Goal: Task Accomplishment & Management: Complete application form

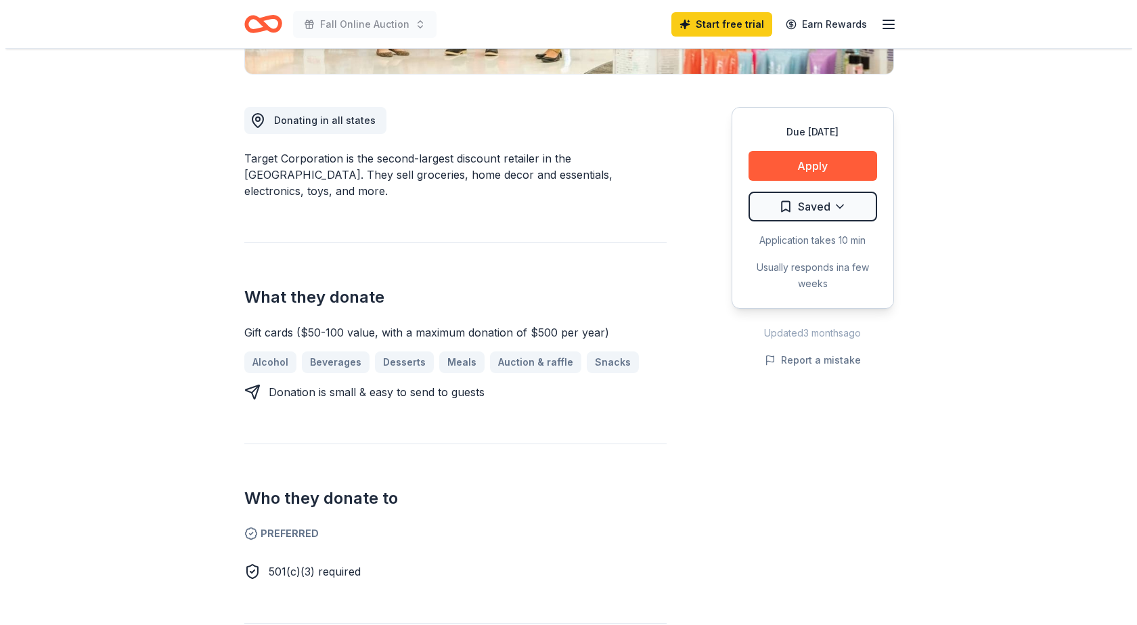
scroll to position [338, 0]
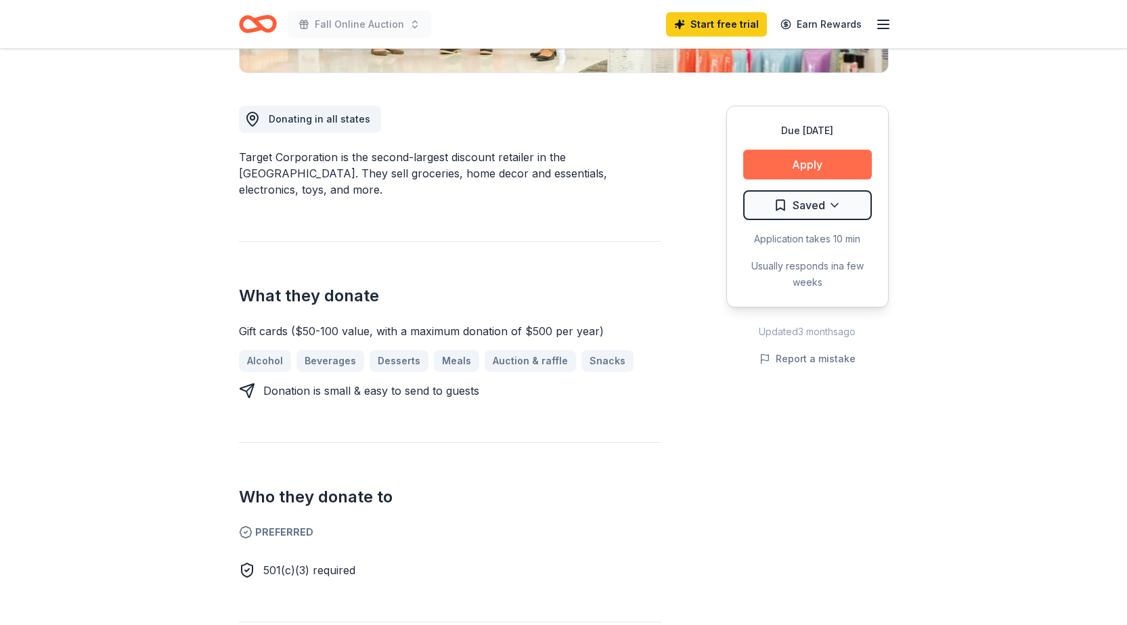
click at [817, 166] on button "Apply" at bounding box center [807, 165] width 129 height 30
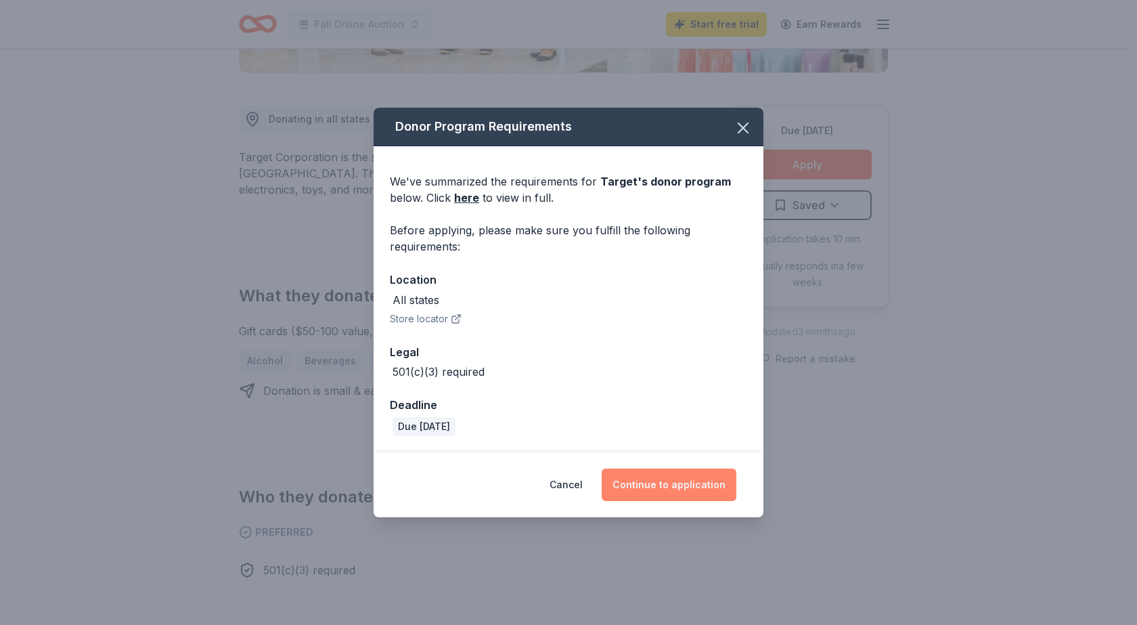
click at [720, 481] on button "Continue to application" at bounding box center [669, 484] width 135 height 32
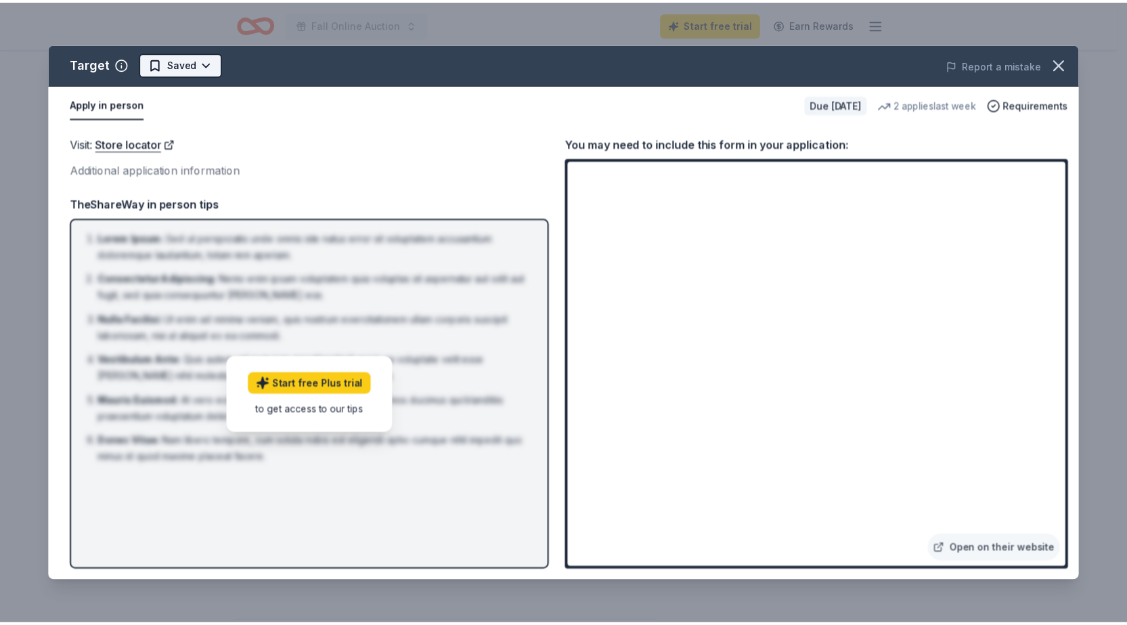
scroll to position [0, 0]
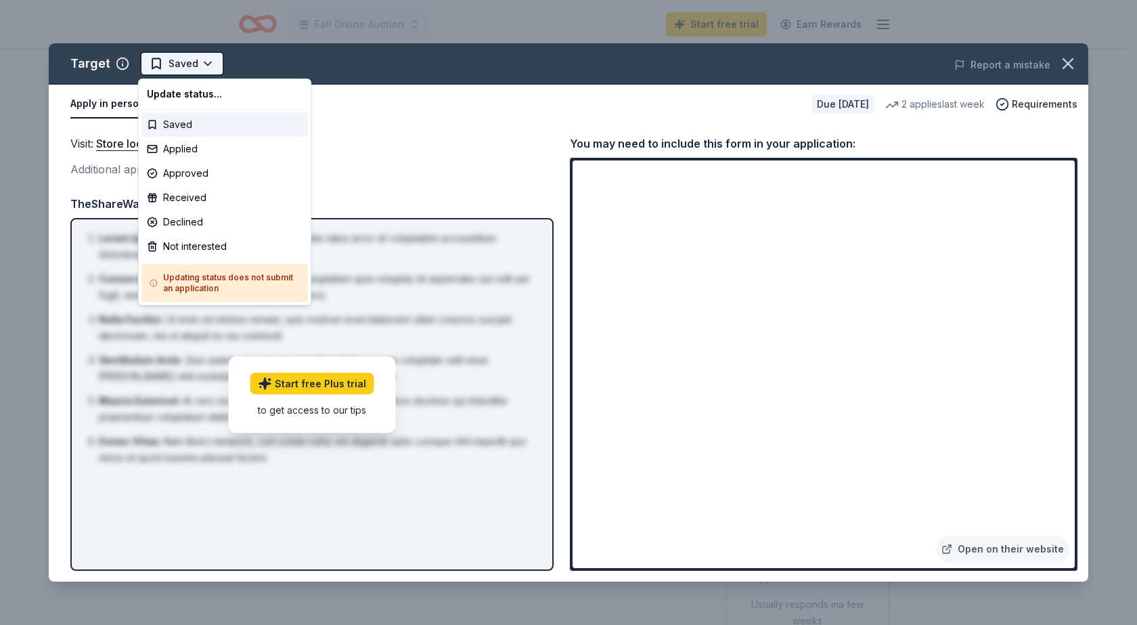
click at [175, 66] on html "Fall Online Auction Start free trial Earn Rewards Due [DATE] Share Target 4.2 •…" at bounding box center [568, 312] width 1137 height 625
click at [174, 126] on div "Saved" at bounding box center [224, 124] width 167 height 24
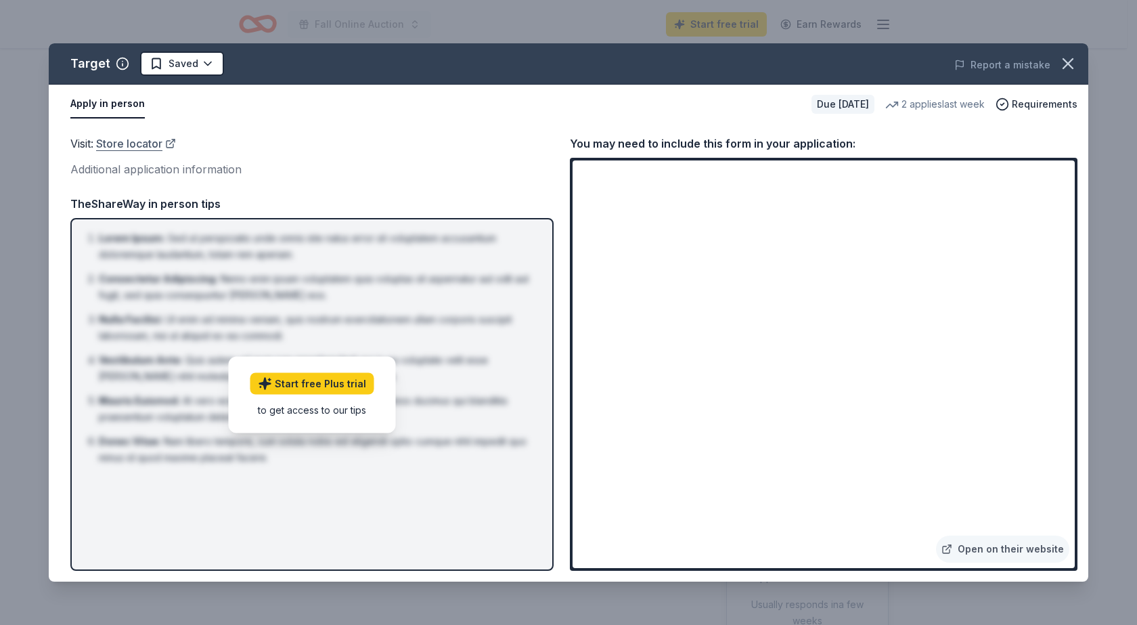
click at [146, 144] on link "Store locator" at bounding box center [136, 144] width 80 height 18
click at [1038, 67] on button "Report a mistake" at bounding box center [1002, 65] width 96 height 16
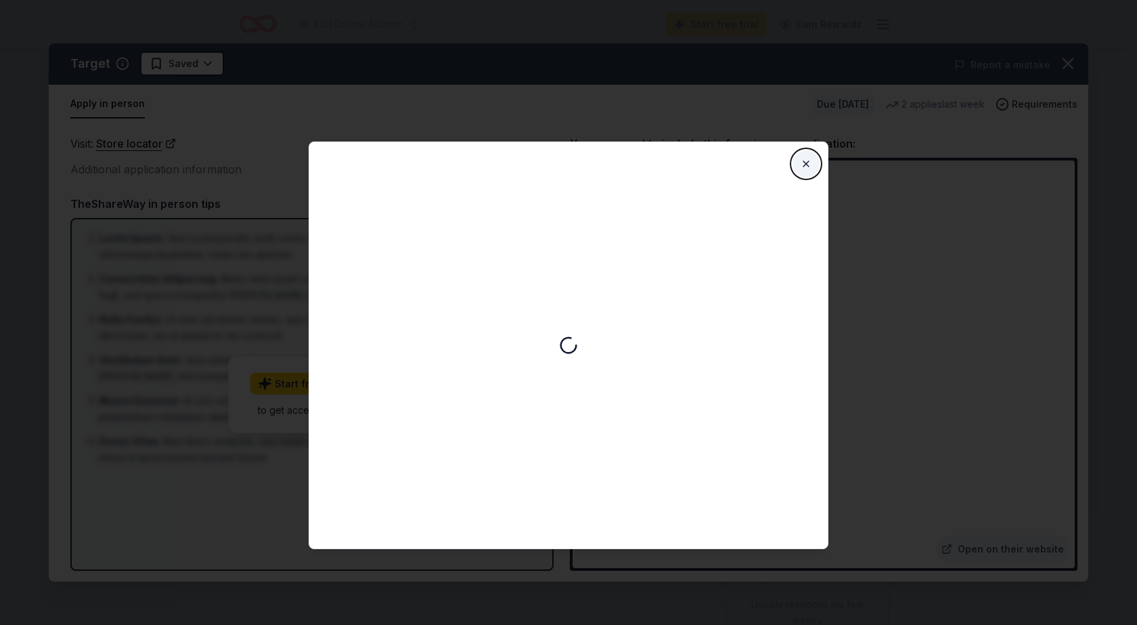
click at [806, 161] on button "Close" at bounding box center [806, 163] width 27 height 27
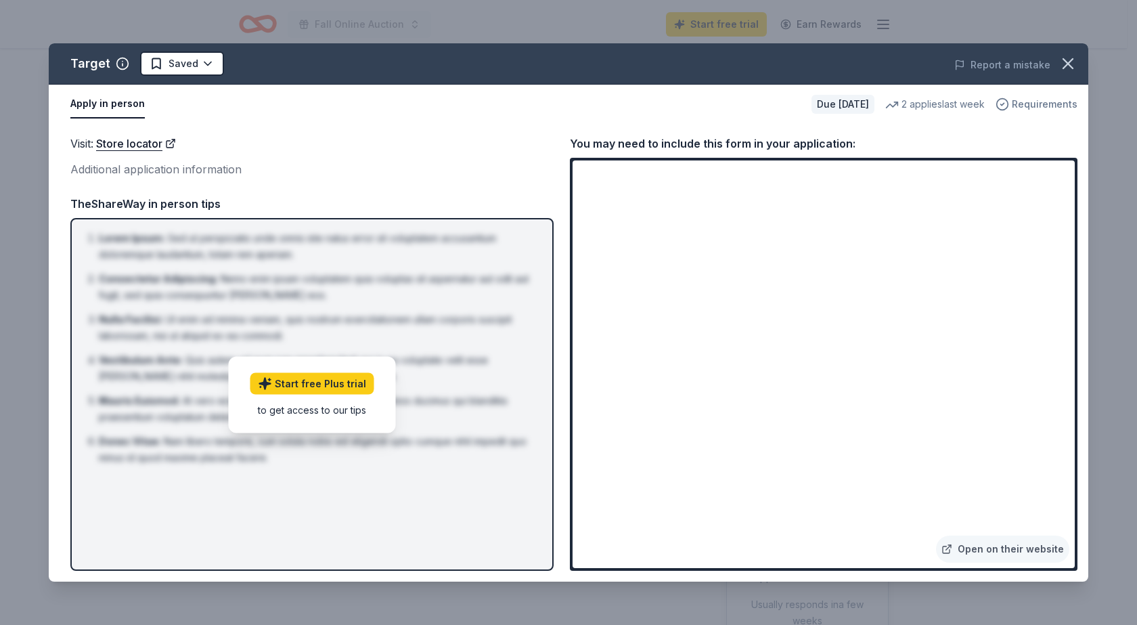
click at [1025, 104] on span "Requirements" at bounding box center [1045, 104] width 66 height 16
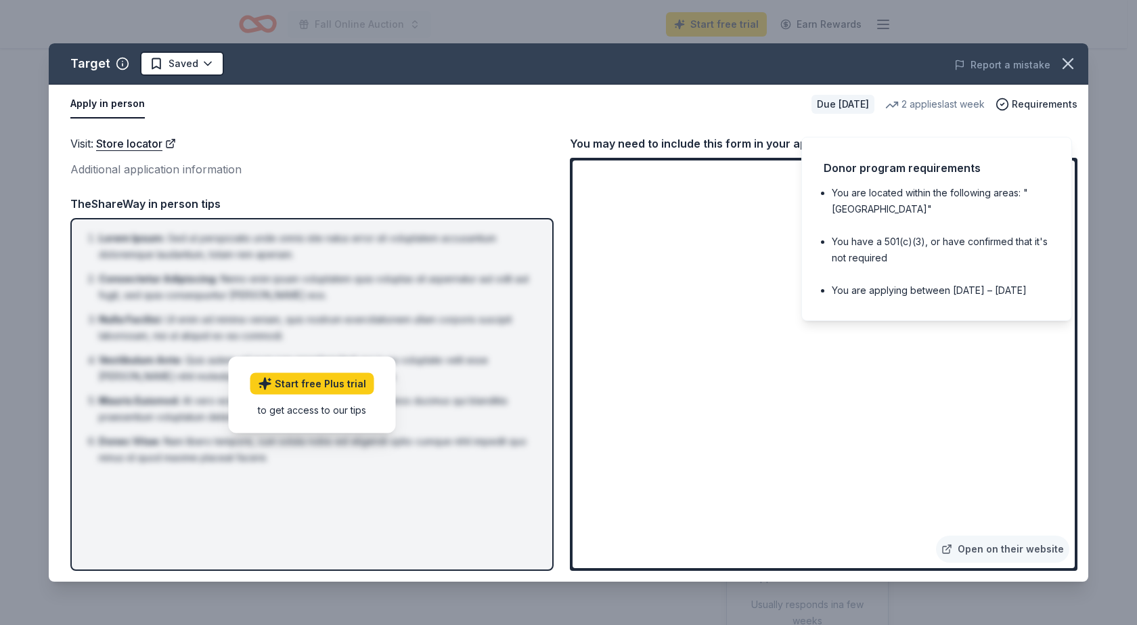
click at [921, 307] on div "Donor program requirements You are located within the following areas: "[GEOGRA…" at bounding box center [936, 229] width 271 height 184
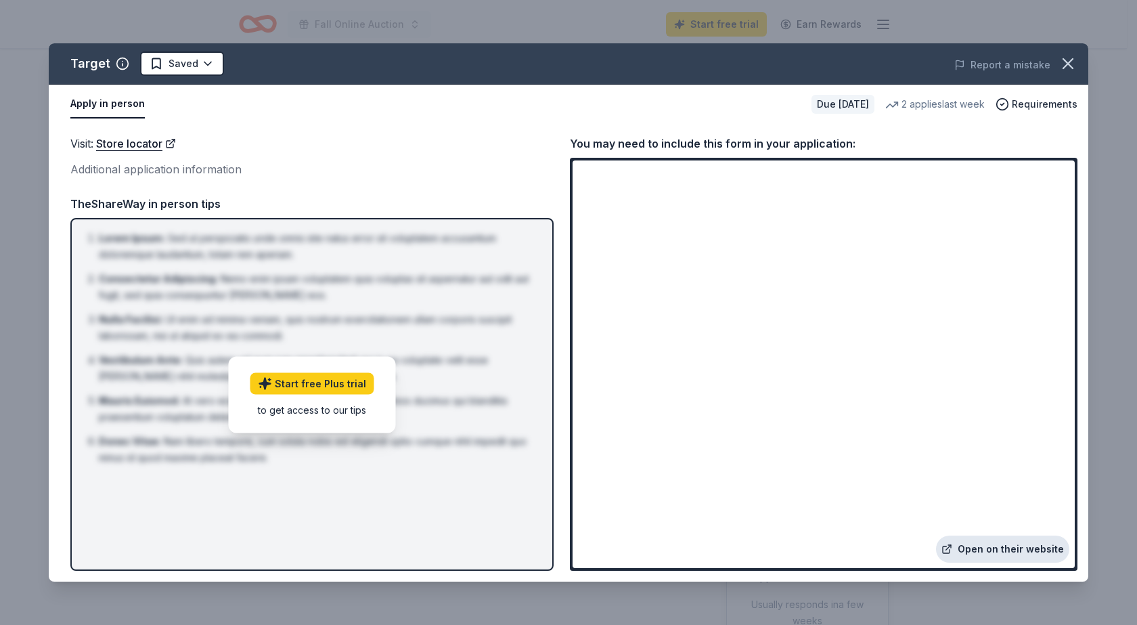
click at [1013, 550] on link "Open on their website" at bounding box center [1002, 548] width 133 height 27
click at [111, 110] on button "Apply in person" at bounding box center [107, 104] width 74 height 28
click at [78, 102] on button "Apply in person" at bounding box center [107, 104] width 74 height 28
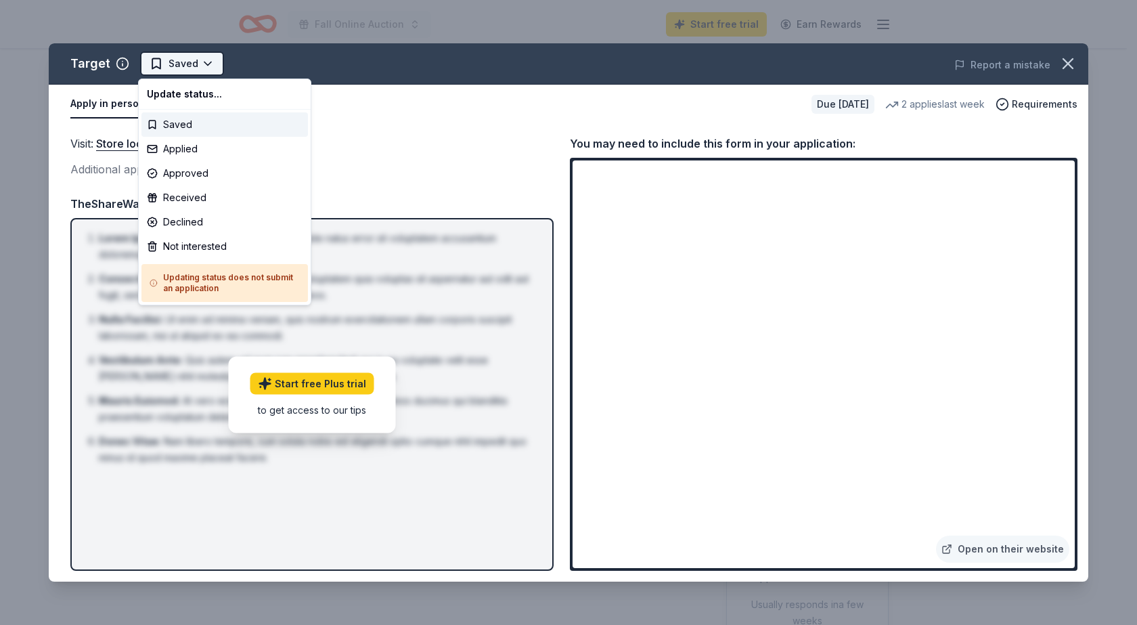
click at [185, 64] on html "Fall Online Auction Start free trial Earn Rewards Due [DATE] Share Target 4.2 •…" at bounding box center [568, 312] width 1137 height 625
click at [78, 66] on html "Fall Online Auction Start free trial Earn Rewards Due [DATE] Share Target 4.2 •…" at bounding box center [568, 312] width 1137 height 625
